Goal: Task Accomplishment & Management: Complete application form

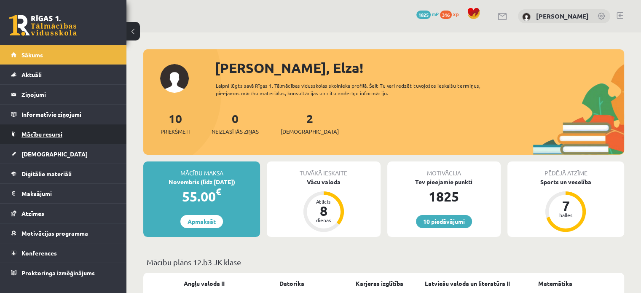
click at [60, 135] on span "Mācību resursi" at bounding box center [41, 134] width 41 height 8
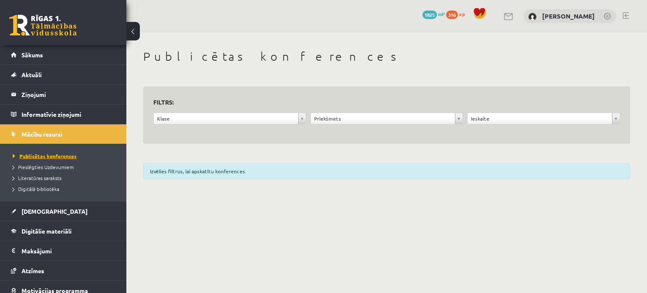
click at [62, 157] on span "Publicētas konferences" at bounding box center [45, 155] width 64 height 7
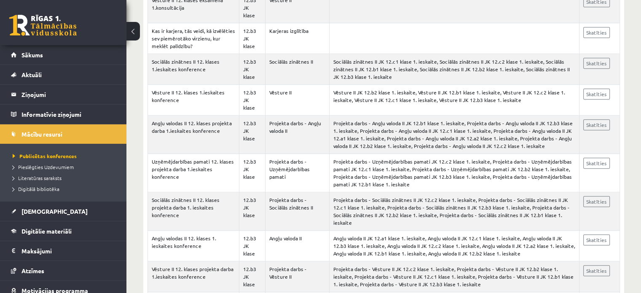
scroll to position [3963, 0]
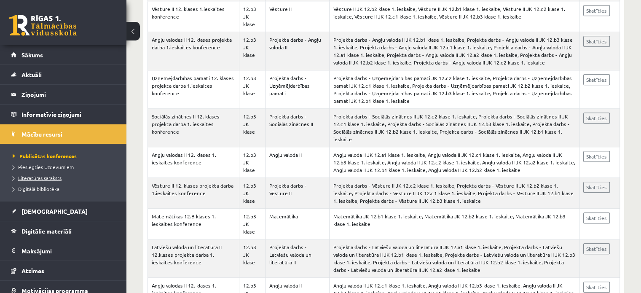
click at [49, 175] on span "Literatūras saraksts" at bounding box center [37, 177] width 49 height 7
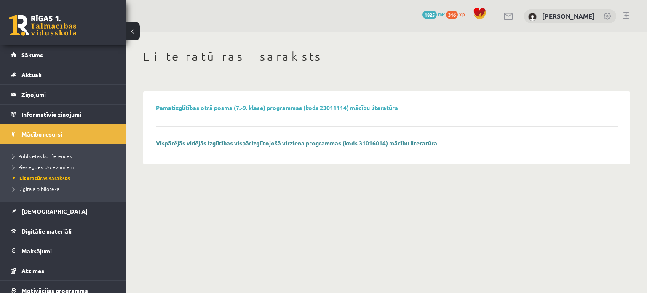
click at [314, 140] on link "Vispārējās vidējās izglītības vispārizglītojošā virziena programmas (kods 31016…" at bounding box center [296, 143] width 281 height 8
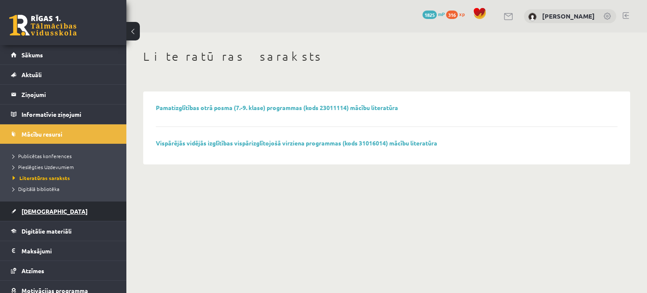
click at [64, 208] on link "[DEMOGRAPHIC_DATA]" at bounding box center [63, 210] width 105 height 19
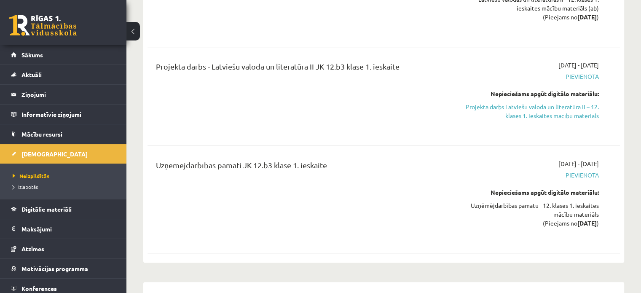
scroll to position [695, 0]
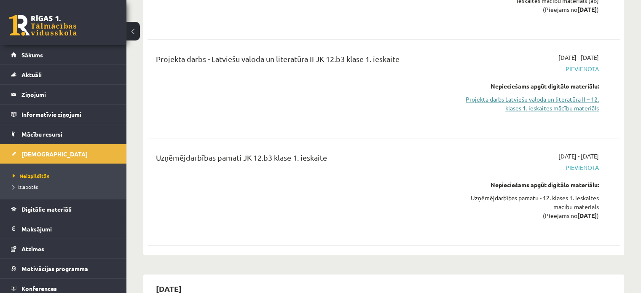
click at [530, 95] on link "Projekta darbs Latviešu valoda un literatūra II – 12. klases 1. ieskaites mācīb…" at bounding box center [528, 104] width 139 height 18
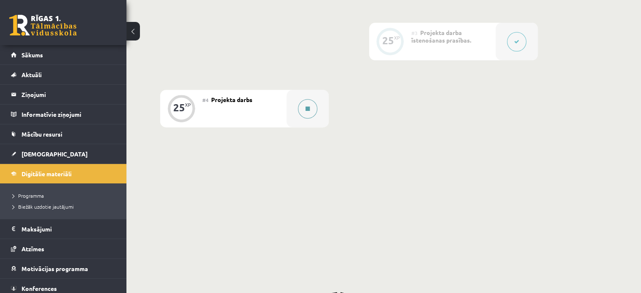
click at [303, 118] on button at bounding box center [307, 108] width 19 height 19
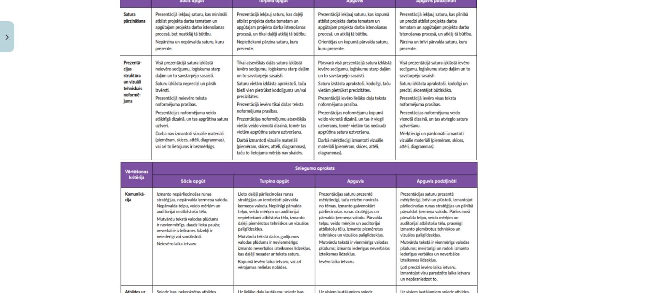
scroll to position [3398, 0]
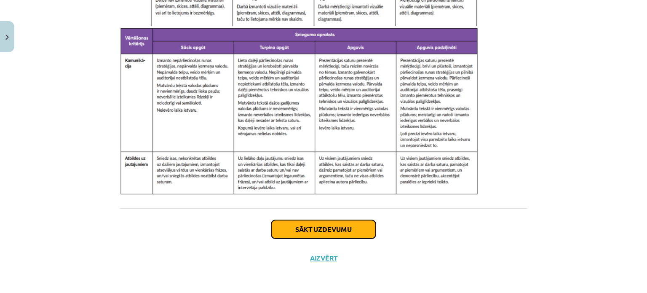
click at [323, 225] on button "Sākt uzdevumu" at bounding box center [323, 229] width 104 height 19
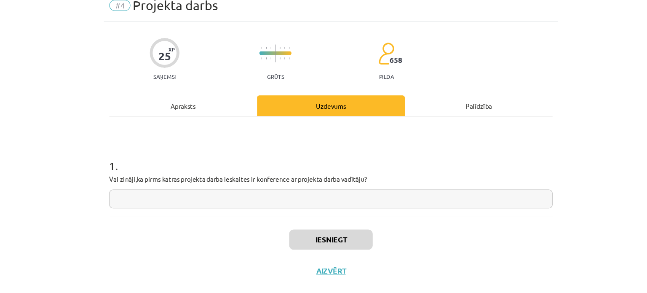
scroll to position [320, 0]
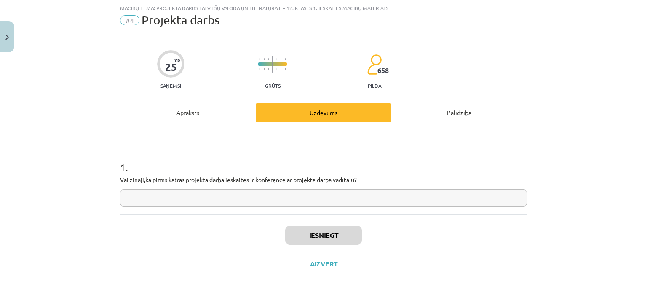
click at [380, 190] on input "text" at bounding box center [323, 197] width 407 height 17
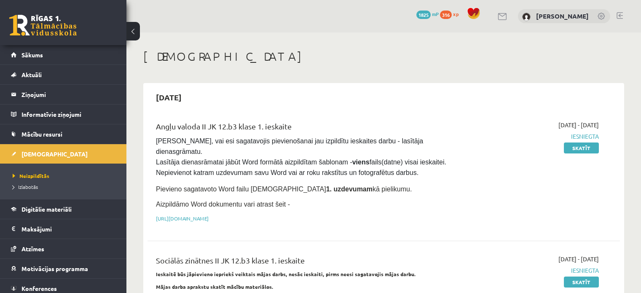
scroll to position [695, 0]
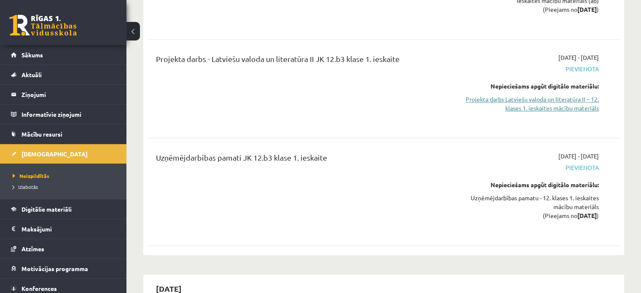
click at [546, 95] on link "Projekta darbs Latviešu valoda un literatūra II – 12. klases 1. ieskaites mācīb…" at bounding box center [528, 104] width 139 height 18
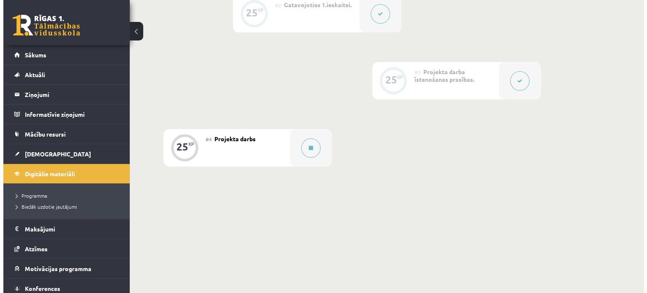
scroll to position [300, 0]
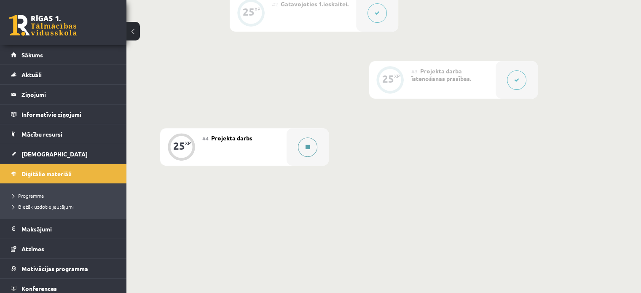
click at [313, 166] on div at bounding box center [307, 146] width 42 height 37
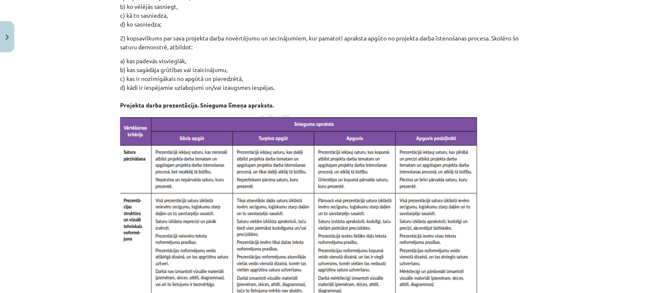
scroll to position [3398, 0]
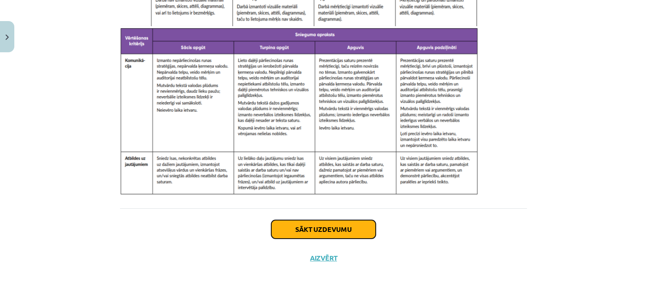
click at [346, 225] on button "Sākt uzdevumu" at bounding box center [323, 229] width 104 height 19
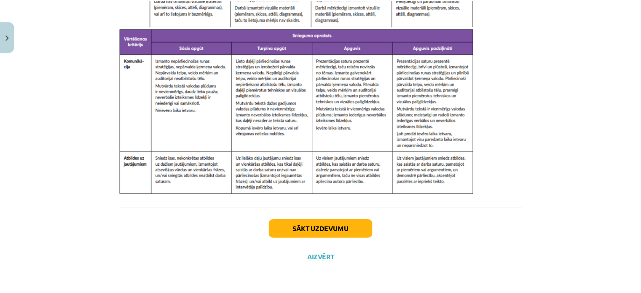
scroll to position [21, 0]
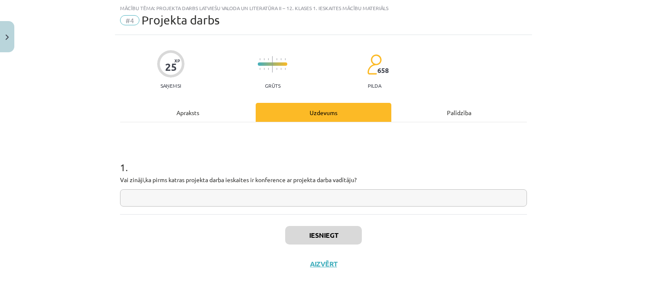
click at [329, 198] on input "text" at bounding box center [323, 197] width 407 height 17
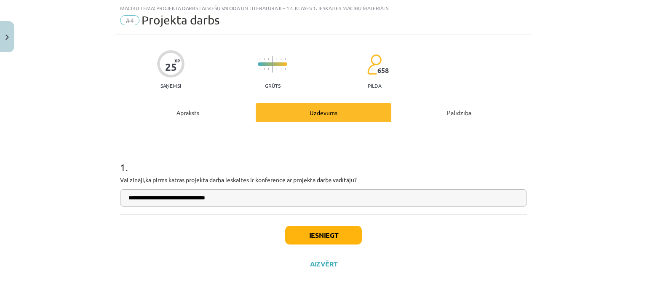
type input "**********"
click at [340, 232] on button "Iesniegt" at bounding box center [323, 235] width 77 height 19
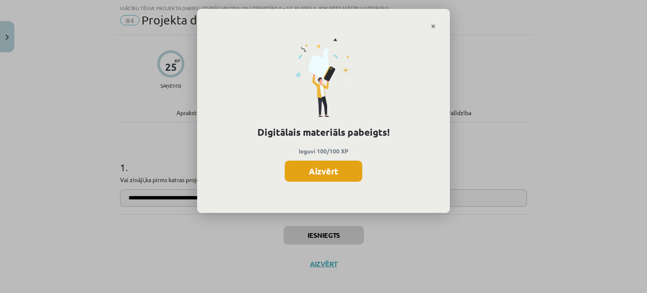
click at [331, 162] on button "Aizvērt" at bounding box center [323, 170] width 77 height 21
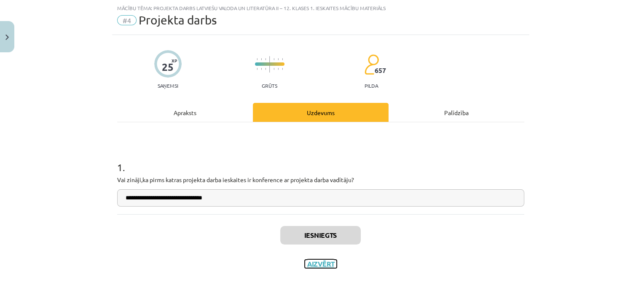
click at [324, 266] on button "Aizvērt" at bounding box center [320, 263] width 32 height 8
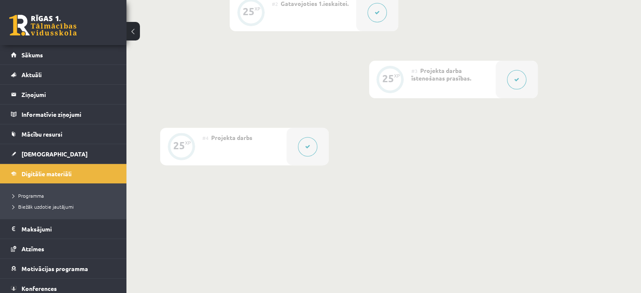
scroll to position [0, 0]
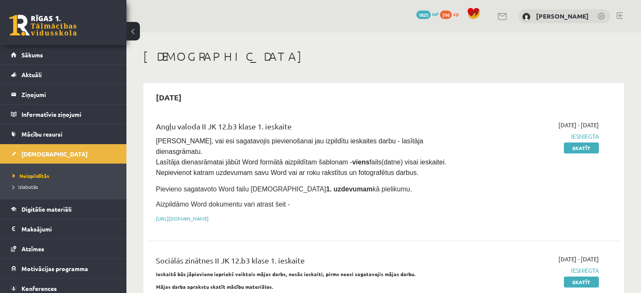
scroll to position [695, 0]
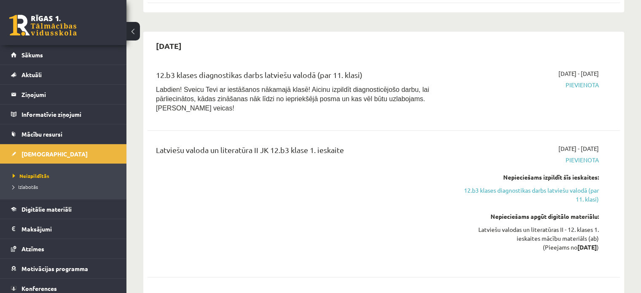
scroll to position [455, 0]
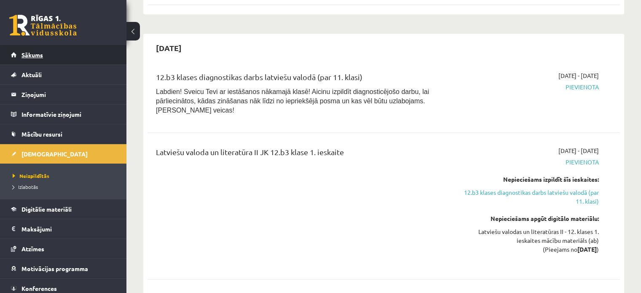
click at [68, 54] on link "Sākums" at bounding box center [63, 54] width 105 height 19
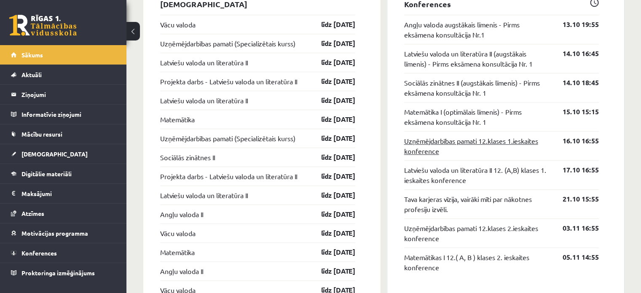
scroll to position [522, 0]
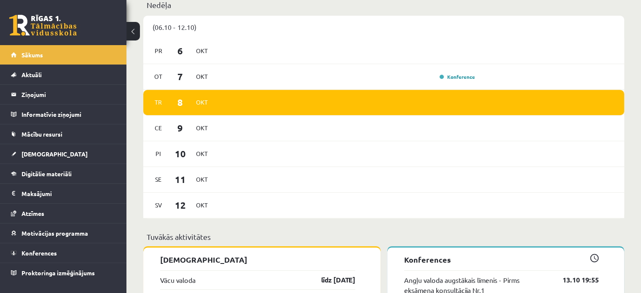
scroll to position [462, 0]
